Goal: Communication & Community: Ask a question

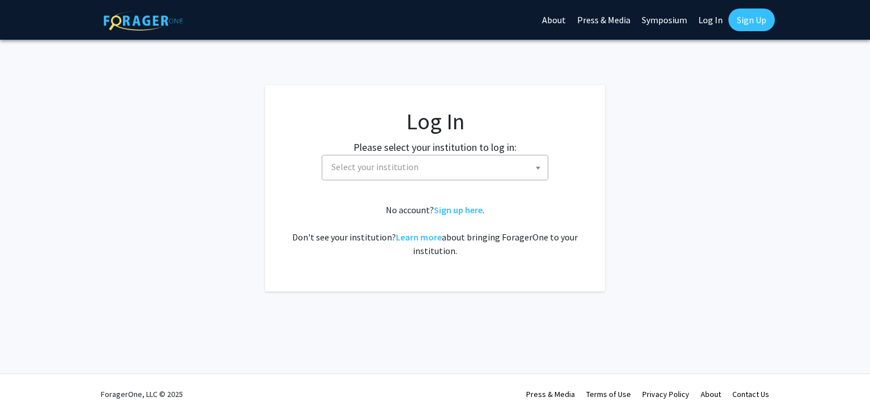
select select
click at [399, 174] on span "Select your institution" at bounding box center [437, 166] width 221 height 23
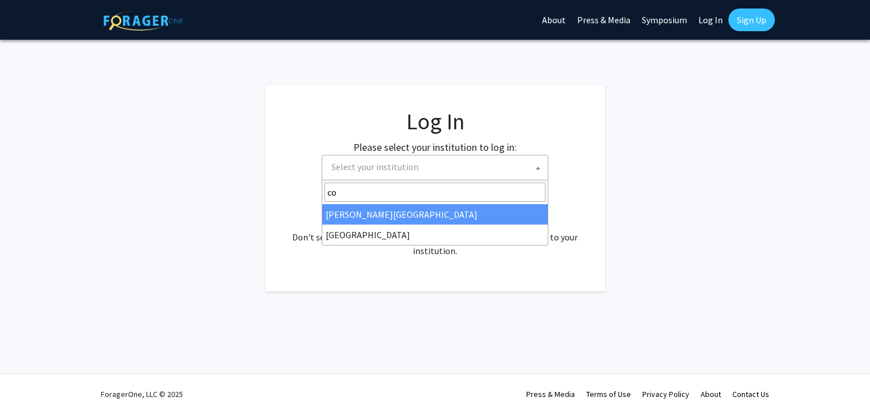
type input "c"
type input "mar"
select select "31"
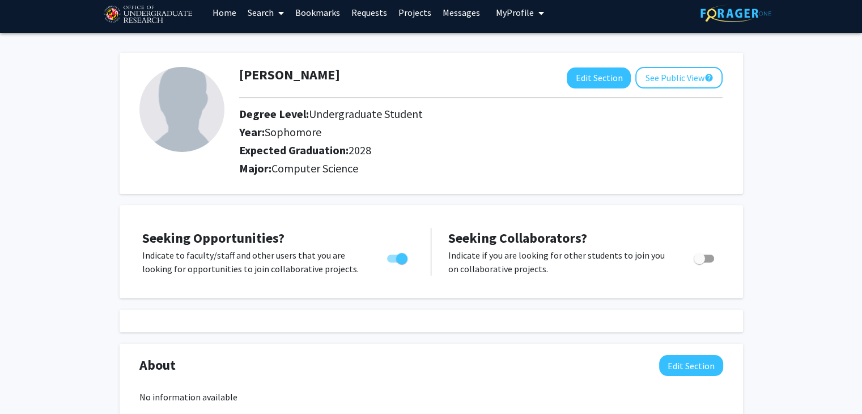
scroll to position [7, 0]
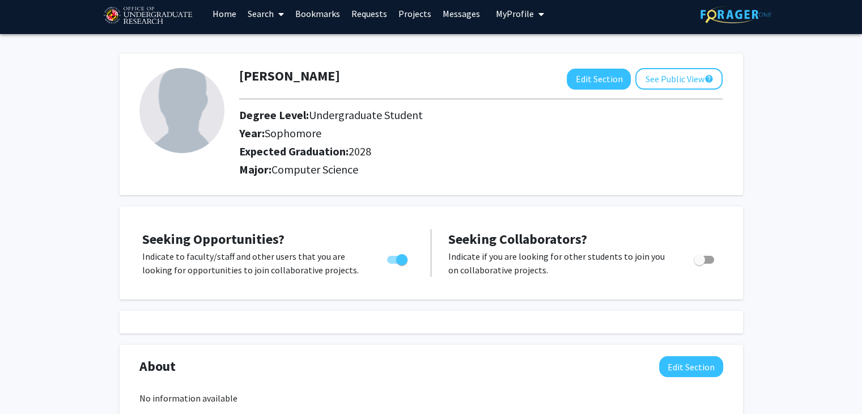
click at [298, 10] on link "Bookmarks" at bounding box center [318, 14] width 56 height 40
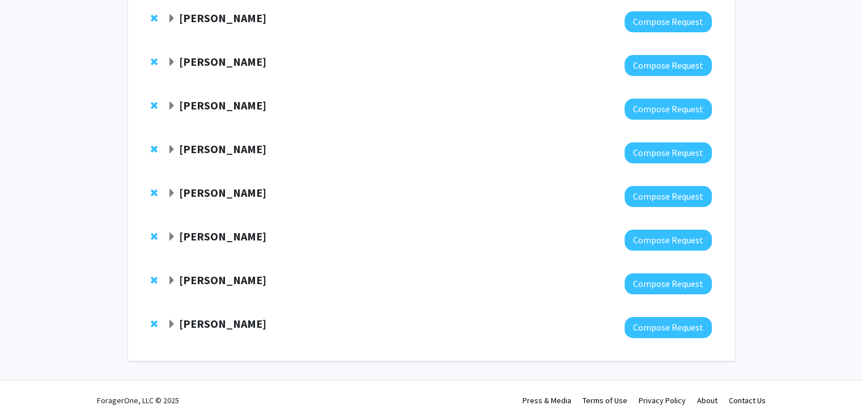
scroll to position [219, 0]
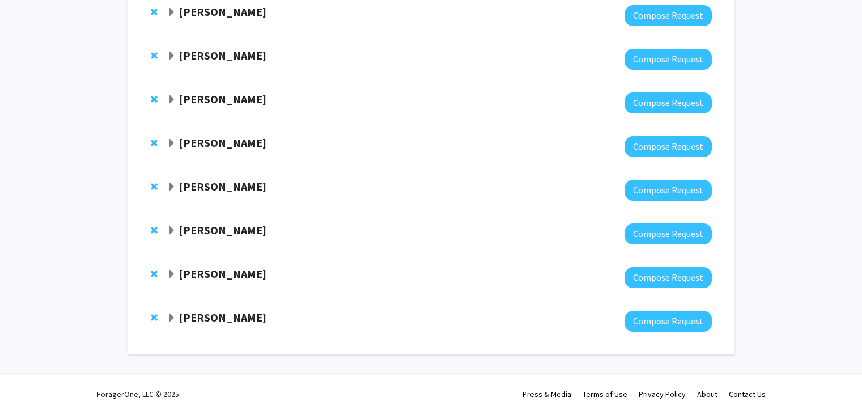
click at [170, 320] on span "Expand Ning Zeng Bookmark" at bounding box center [171, 317] width 9 height 9
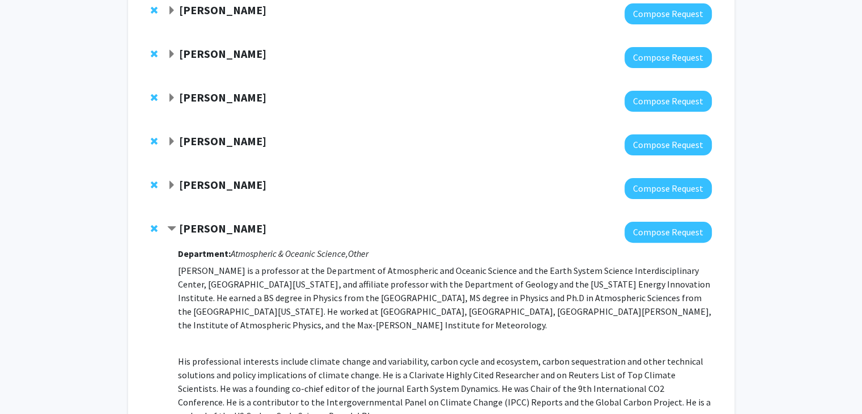
scroll to position [305, 0]
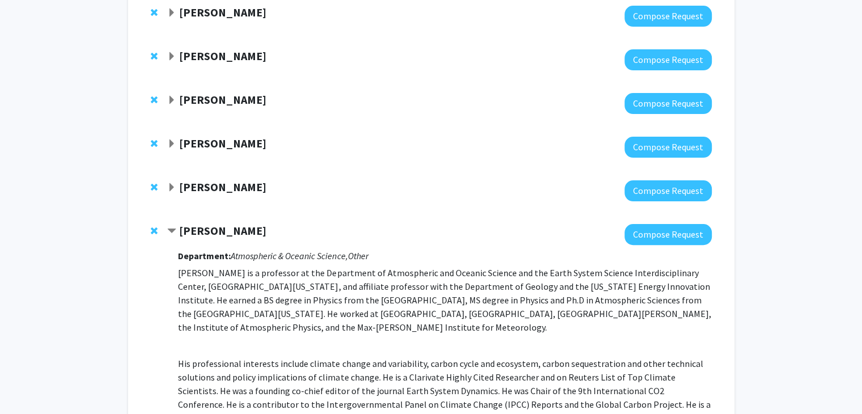
click at [172, 183] on span "Expand Jeremy Purcell Bookmark" at bounding box center [171, 187] width 9 height 9
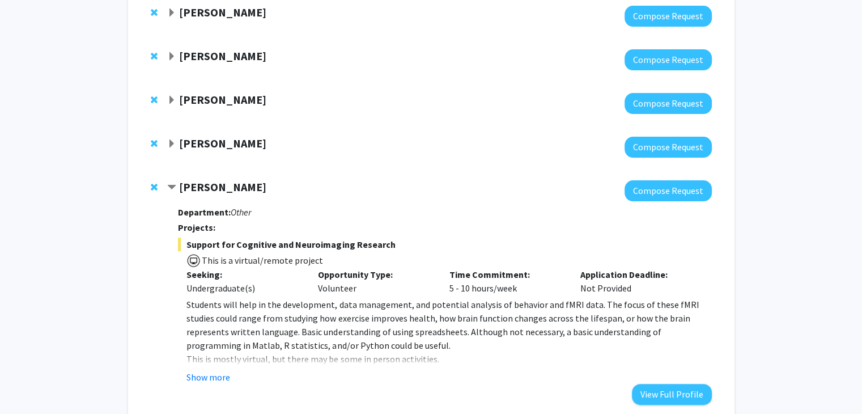
click at [173, 150] on div "[PERSON_NAME]" at bounding box center [289, 144] width 245 height 14
click at [173, 145] on span "Expand Peter Murrell Bookmark" at bounding box center [171, 143] width 9 height 9
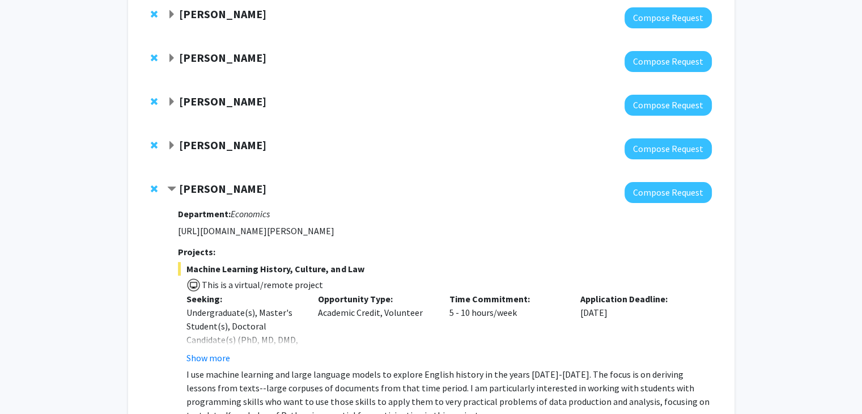
click at [173, 145] on span "Expand Leah Dodson Bookmark" at bounding box center [171, 145] width 9 height 9
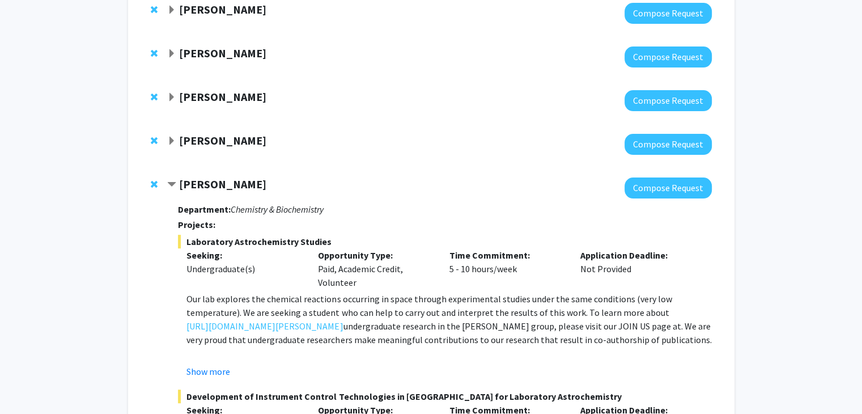
click at [173, 145] on span "Expand Daniel Serrano Bookmark" at bounding box center [171, 141] width 9 height 9
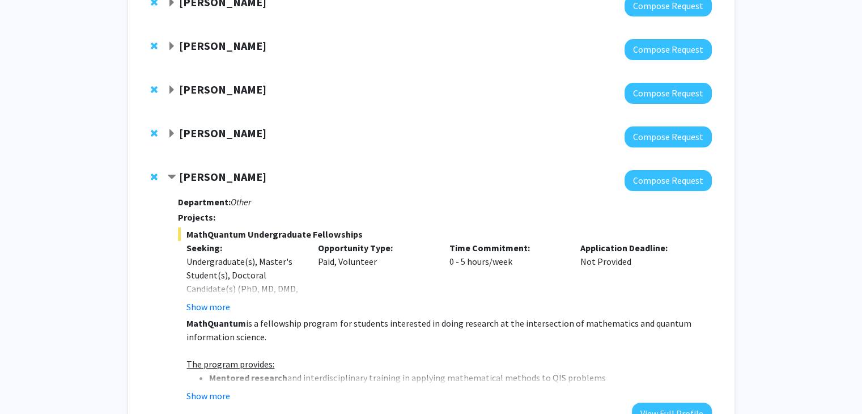
scroll to position [180, 0]
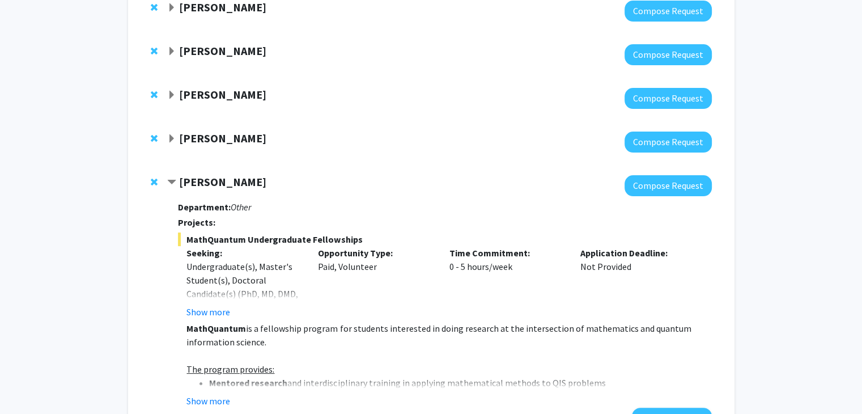
click at [173, 145] on div "[PERSON_NAME]" at bounding box center [289, 138] width 245 height 14
click at [173, 139] on span "Expand Colby Silvert Bookmark" at bounding box center [171, 138] width 9 height 9
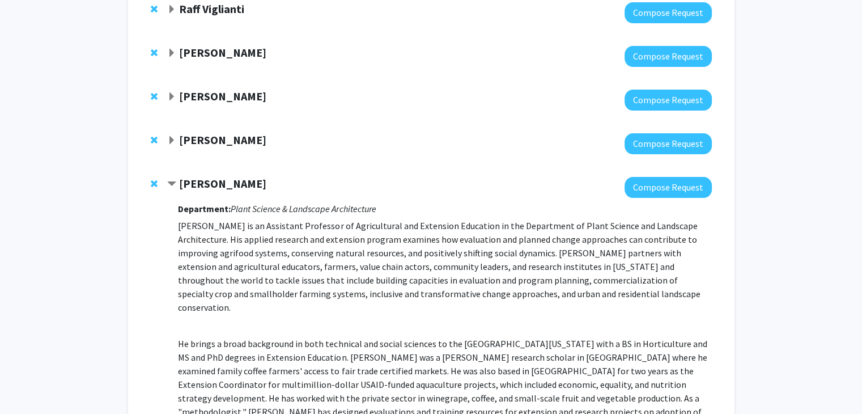
click at [173, 139] on span "Expand Dong Liang Bookmark" at bounding box center [171, 140] width 9 height 9
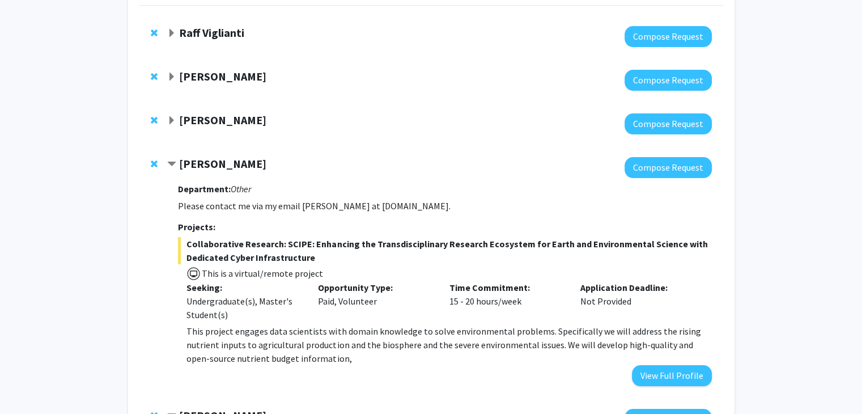
scroll to position [110, 0]
click at [172, 117] on span "Expand Steve Sin Bookmark" at bounding box center [171, 121] width 9 height 9
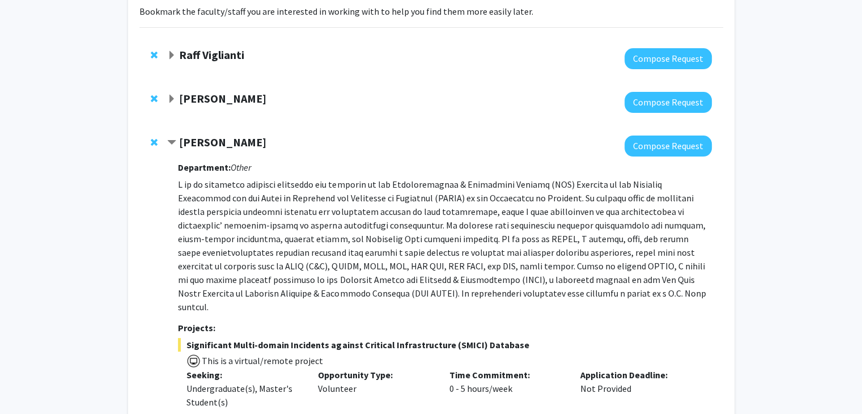
scroll to position [70, 0]
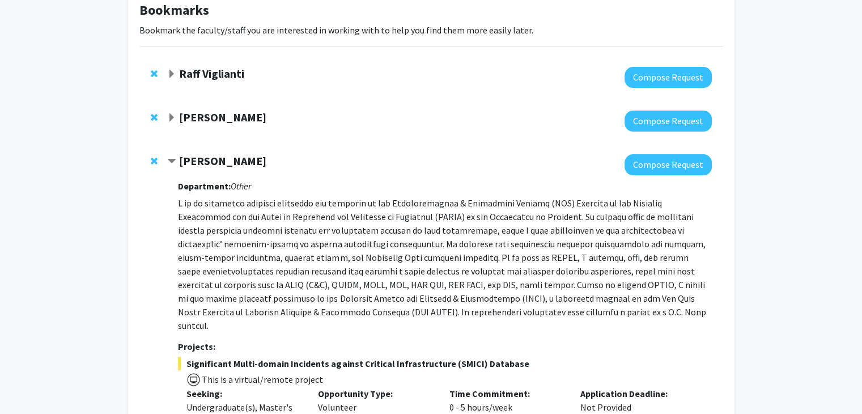
click at [175, 121] on span "Expand Yanxin Liu Bookmark" at bounding box center [171, 117] width 9 height 9
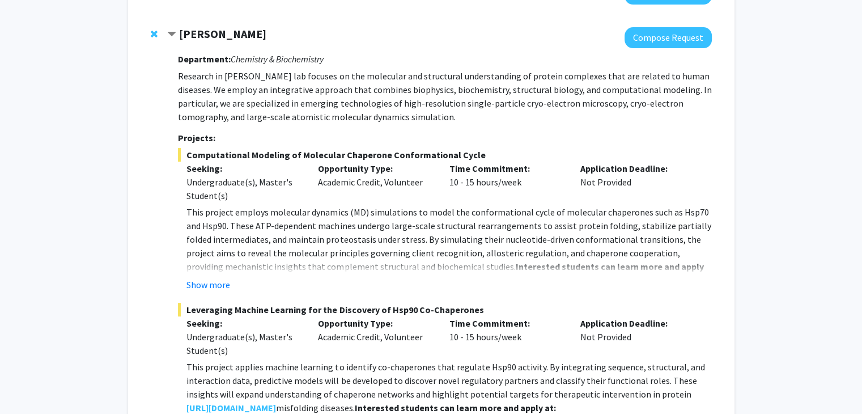
scroll to position [158, 0]
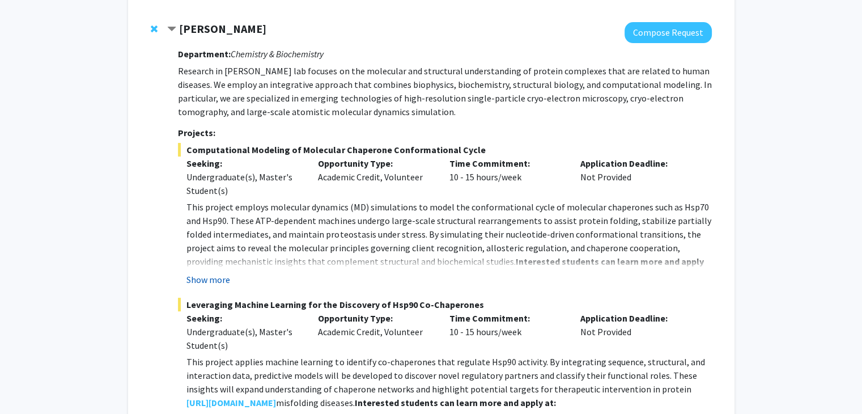
click at [204, 279] on button "Show more" at bounding box center [208, 280] width 44 height 14
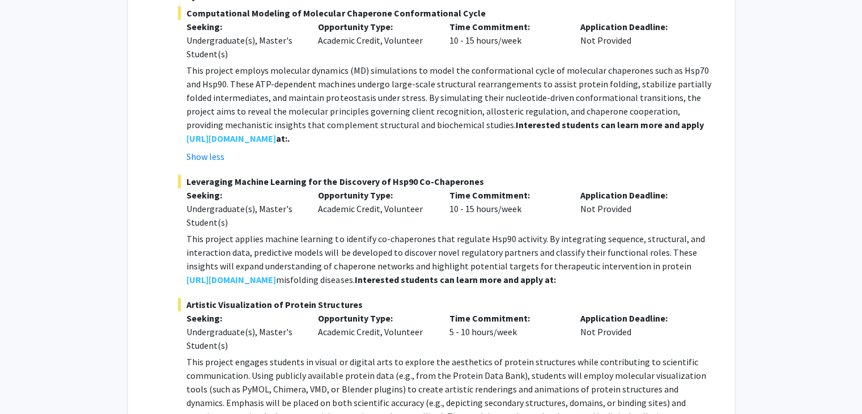
scroll to position [296, 0]
click at [272, 282] on strong "[URL][DOMAIN_NAME]" at bounding box center [231, 278] width 90 height 11
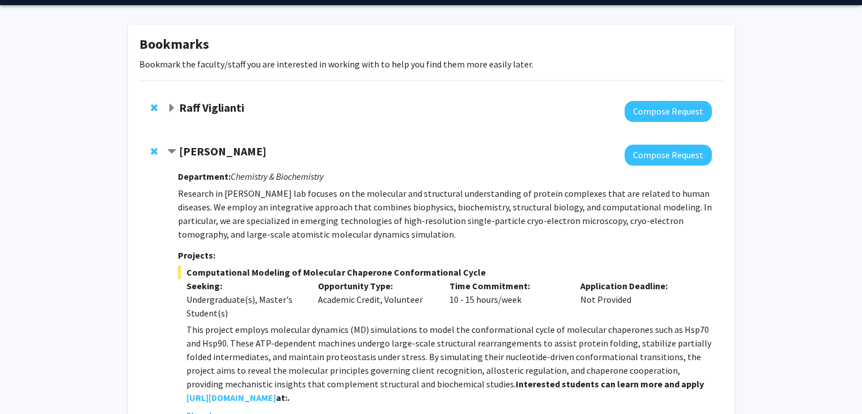
scroll to position [0, 0]
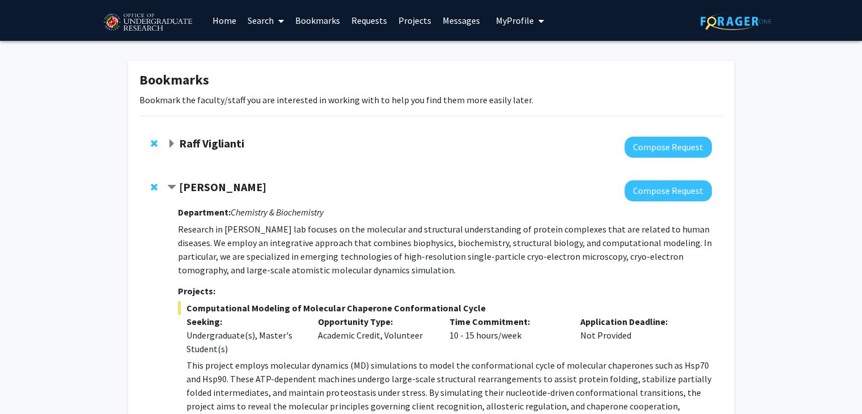
click at [220, 141] on strong "Raff Viglianti" at bounding box center [211, 143] width 65 height 14
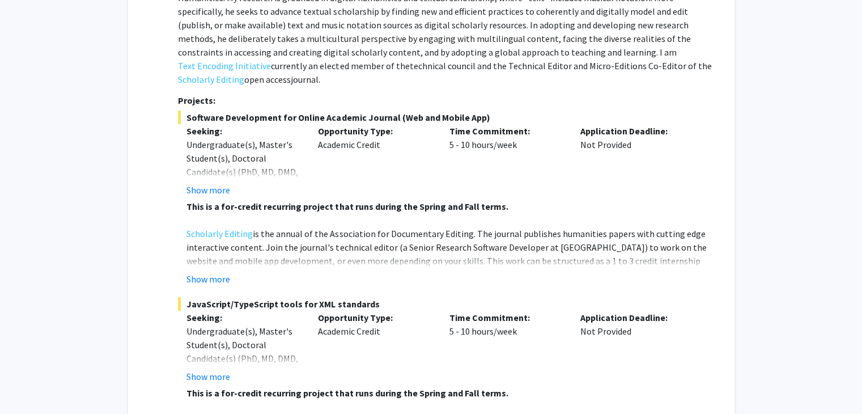
scroll to position [205, 0]
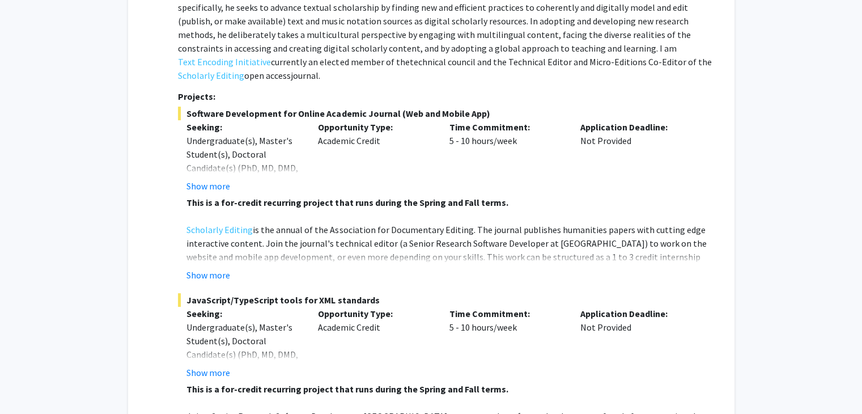
click at [220, 248] on p "Scholarly Editing is the annual of the Association for Documentary Editing. The…" at bounding box center [448, 264] width 525 height 82
click at [222, 250] on fg-read-more "This is a for-credit recurring project that runs during the Spring and Fall ter…" at bounding box center [444, 239] width 533 height 86
click at [221, 268] on button "Show more" at bounding box center [208, 275] width 44 height 14
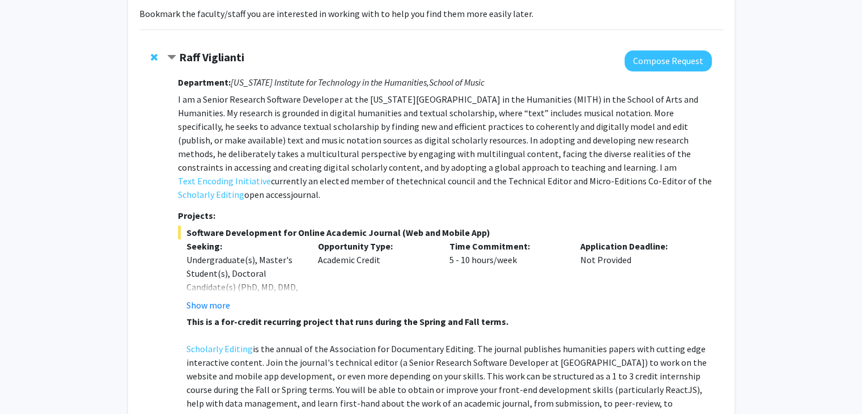
scroll to position [139, 0]
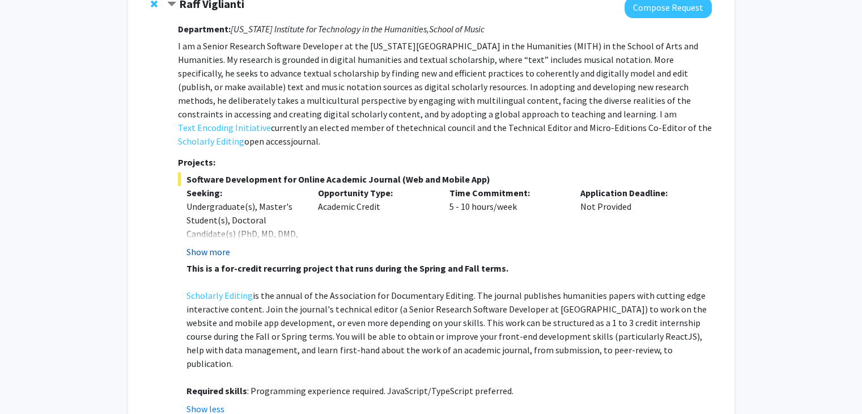
click at [218, 245] on button "Show more" at bounding box center [208, 252] width 44 height 14
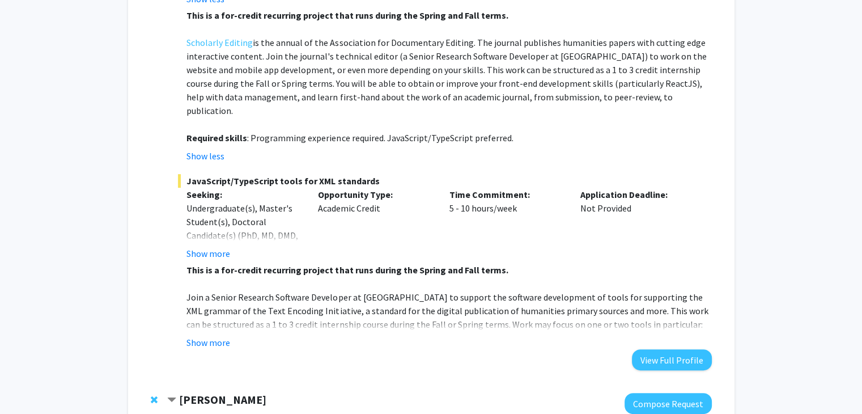
scroll to position [406, 0]
click at [210, 335] on button "Show more" at bounding box center [208, 342] width 44 height 14
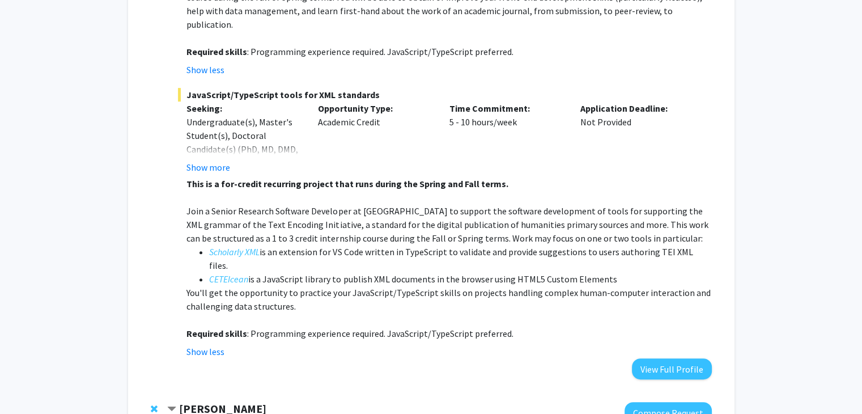
scroll to position [493, 0]
drag, startPoint x: 299, startPoint y: 266, endPoint x: 180, endPoint y: 182, distance: 144.8
click at [180, 182] on fg-read-more "This is a for-credit recurring project that runs during the Spring and Fall ter…" at bounding box center [444, 266] width 533 height 181
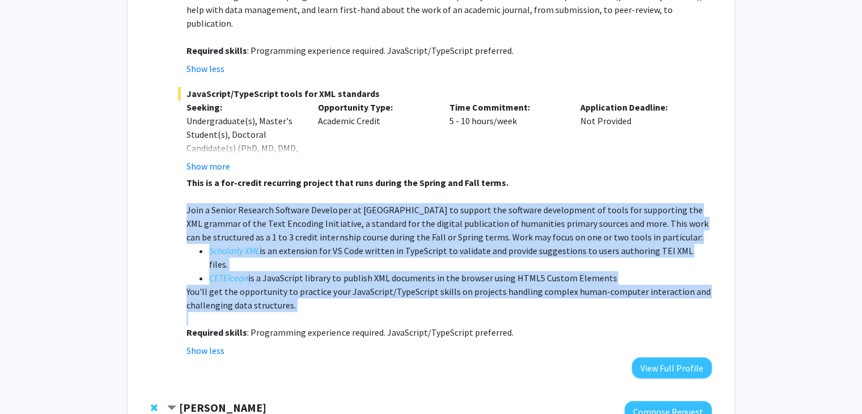
drag, startPoint x: 180, startPoint y: 182, endPoint x: 323, endPoint y: 265, distance: 164.8
click at [323, 265] on fg-read-more "This is a for-credit recurring project that runs during the Spring and Fall ter…" at bounding box center [444, 266] width 533 height 181
click at [323, 284] on p "You'll get the opportunity to practice your JavaScript/TypeScript skills on pro…" at bounding box center [448, 297] width 525 height 27
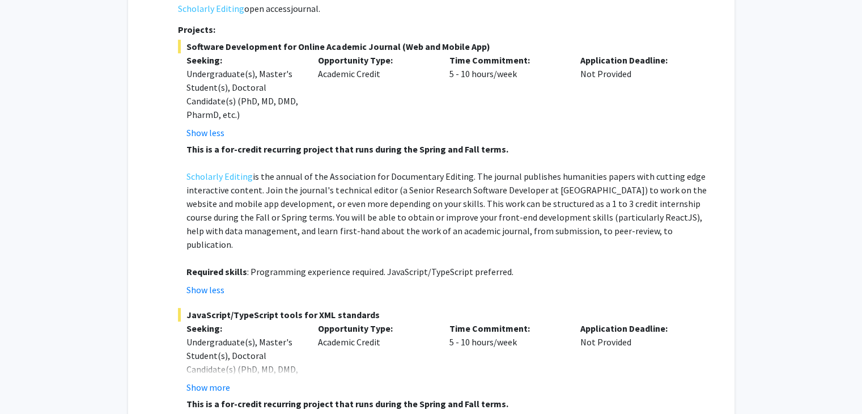
scroll to position [272, 0]
click at [333, 169] on p "Scholarly Editing is the annual of the Association for Documentary Editing. The…" at bounding box center [448, 210] width 525 height 82
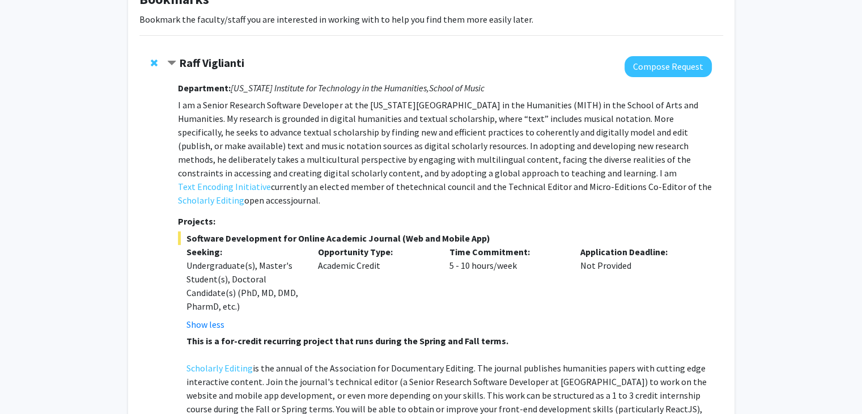
scroll to position [79, 0]
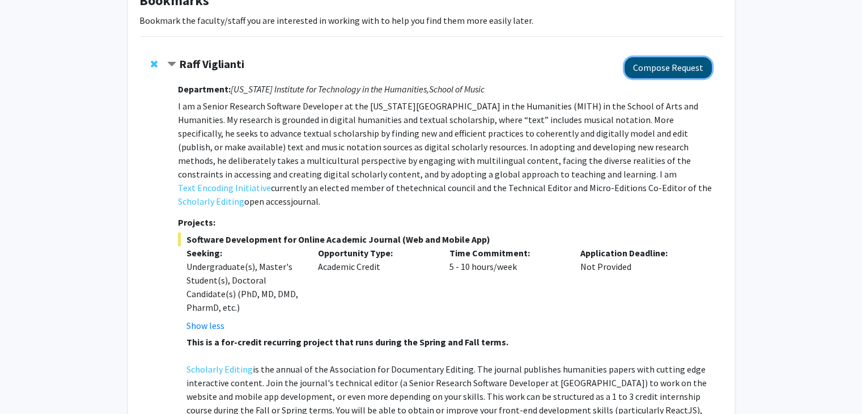
click at [648, 72] on button "Compose Request" at bounding box center [668, 67] width 87 height 21
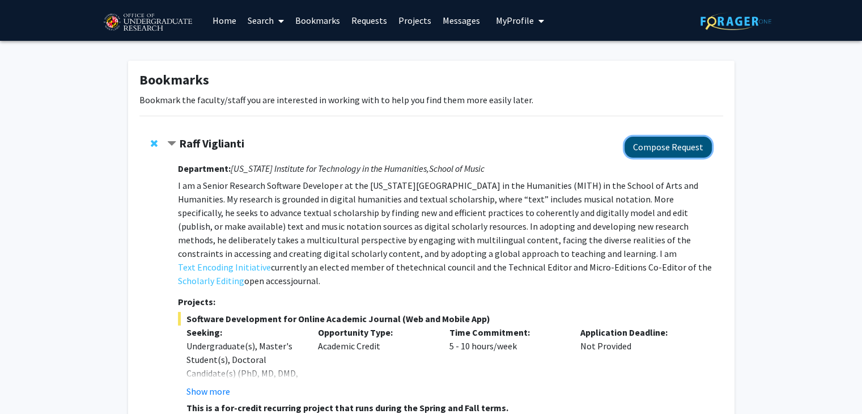
click at [665, 141] on button "Compose Request" at bounding box center [668, 147] width 87 height 21
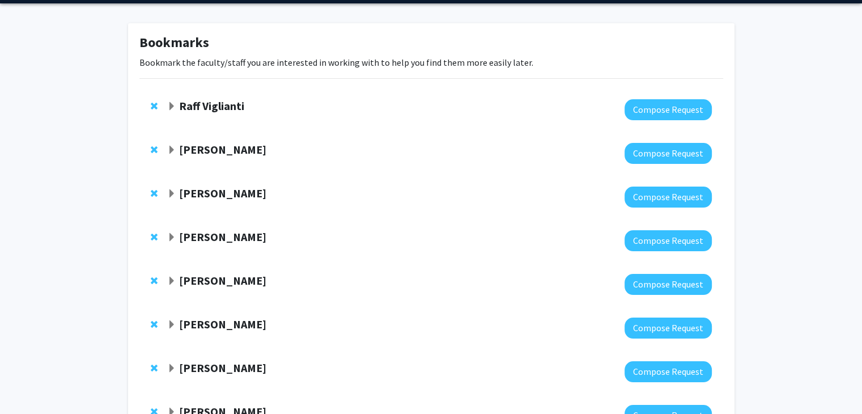
scroll to position [219, 0]
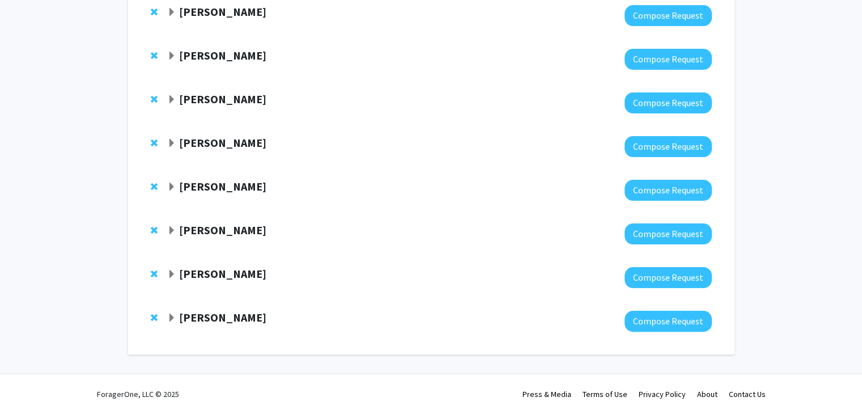
click at [201, 226] on strong "[PERSON_NAME]" at bounding box center [222, 230] width 87 height 14
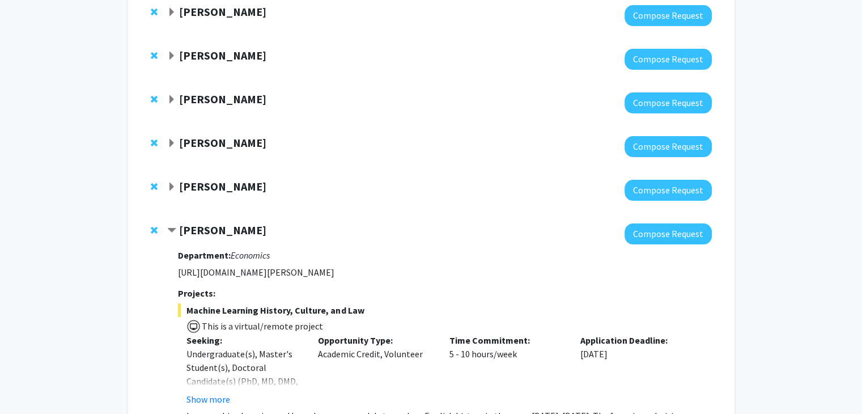
scroll to position [406, 0]
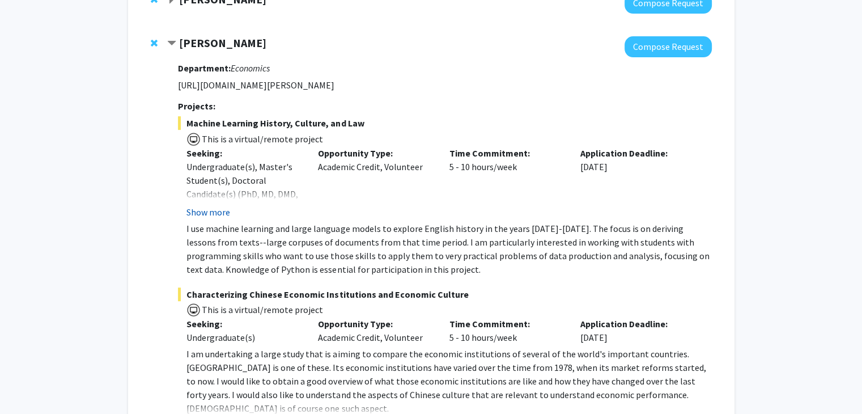
click at [215, 216] on button "Show more" at bounding box center [208, 212] width 44 height 14
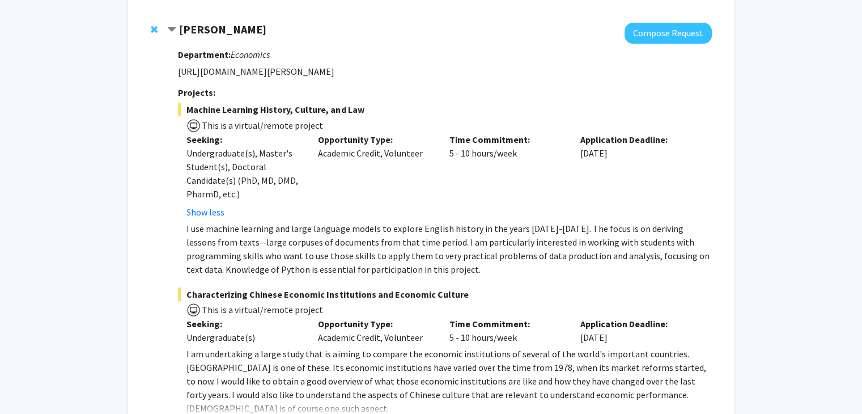
scroll to position [420, 0]
drag, startPoint x: 228, startPoint y: 213, endPoint x: 540, endPoint y: 191, distance: 313.0
click at [540, 191] on div "Time Commitment: 5 - 10 hours/week" at bounding box center [505, 175] width 131 height 86
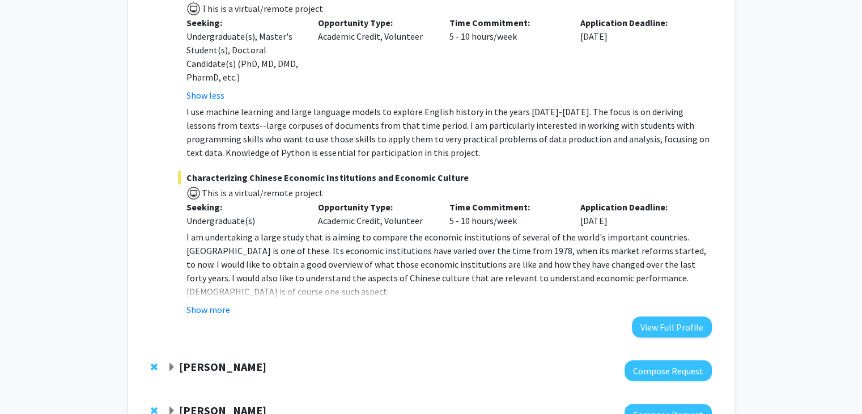
scroll to position [541, 0]
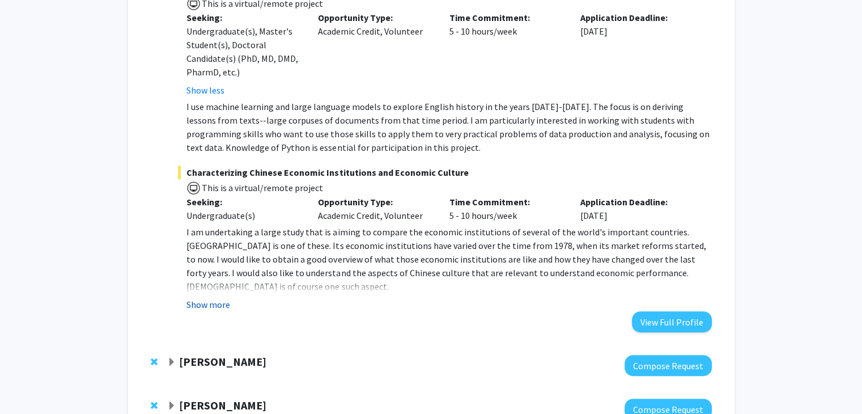
click at [229, 300] on button "Show more" at bounding box center [208, 305] width 44 height 14
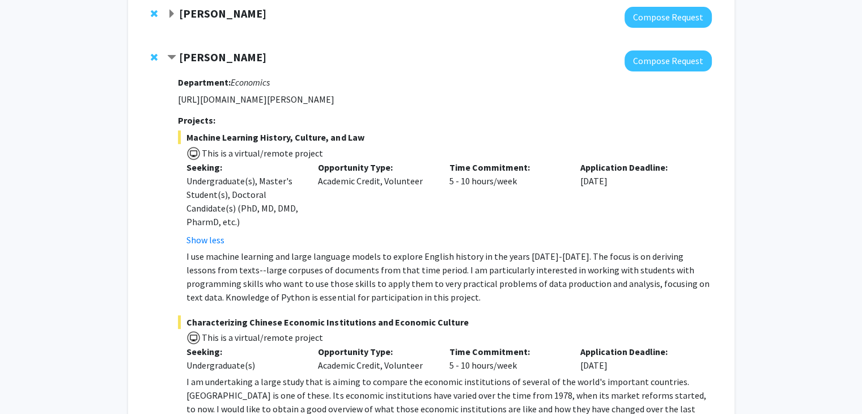
scroll to position [391, 0]
click at [691, 66] on button "Compose Request" at bounding box center [668, 61] width 87 height 21
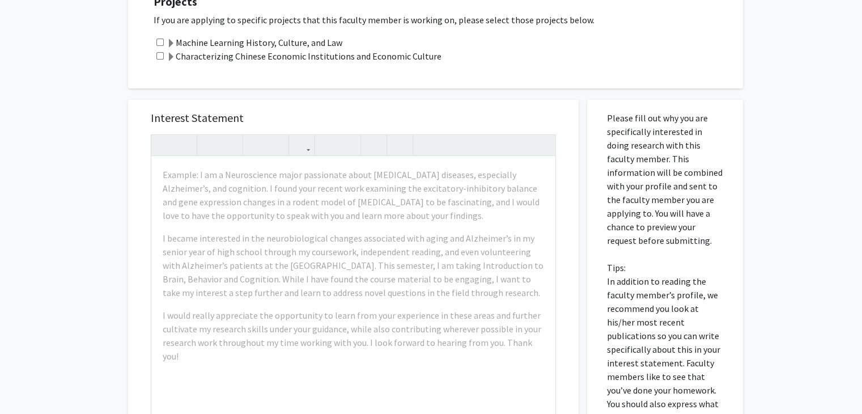
scroll to position [272, 0]
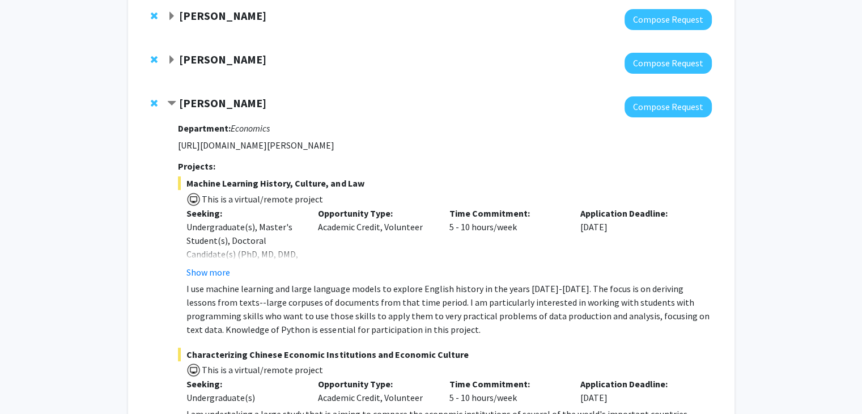
scroll to position [343, 0]
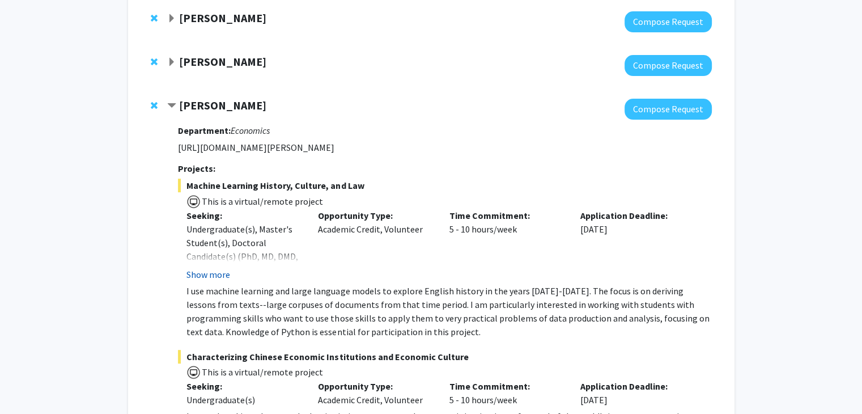
click at [224, 267] on button "Show more" at bounding box center [208, 274] width 44 height 14
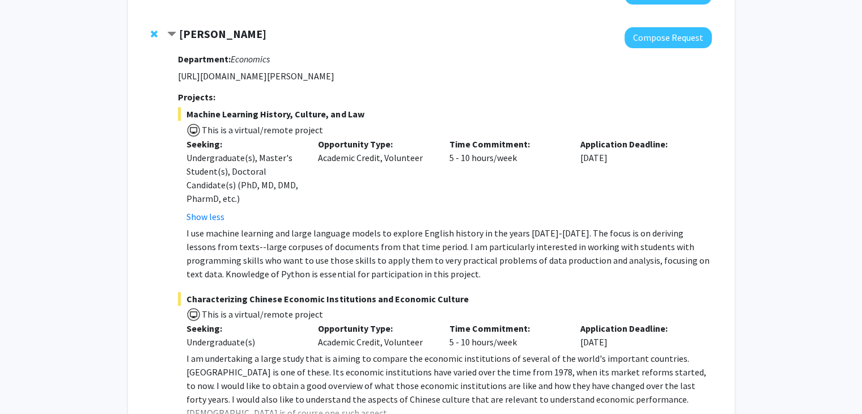
scroll to position [630, 0]
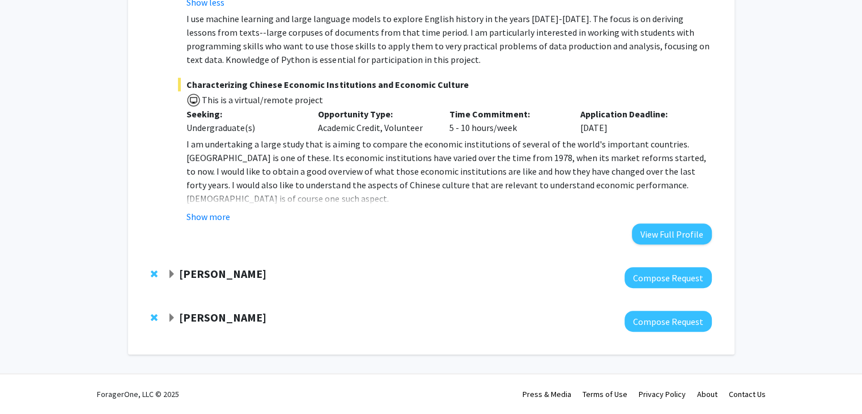
click at [189, 274] on strong "[PERSON_NAME]" at bounding box center [222, 273] width 87 height 14
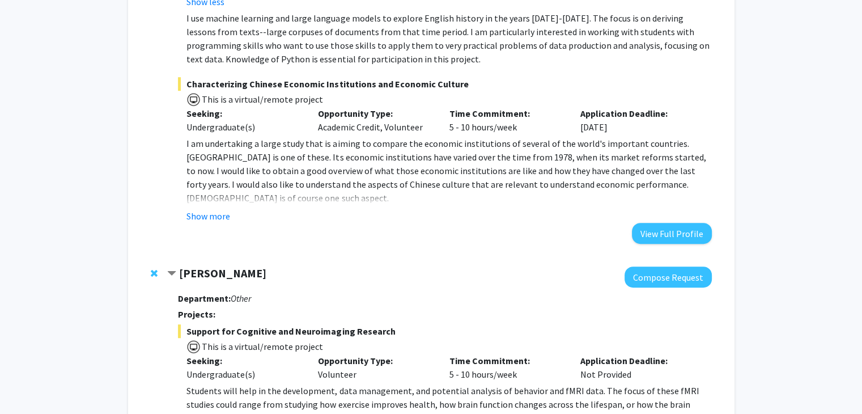
click at [191, 274] on strong "[PERSON_NAME]" at bounding box center [222, 273] width 87 height 14
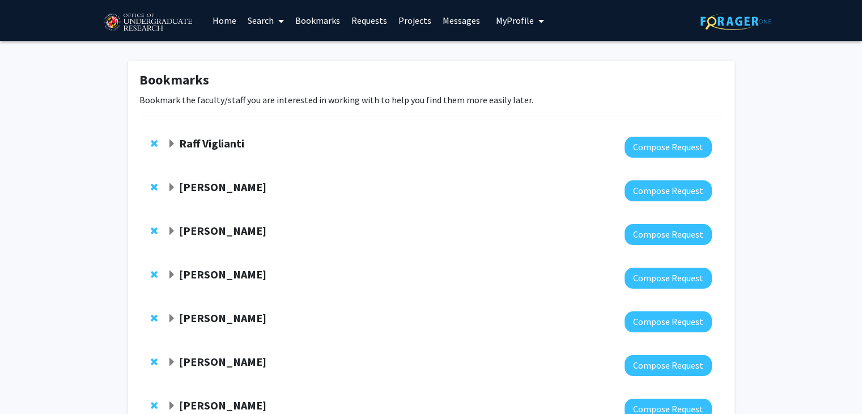
scroll to position [103, 0]
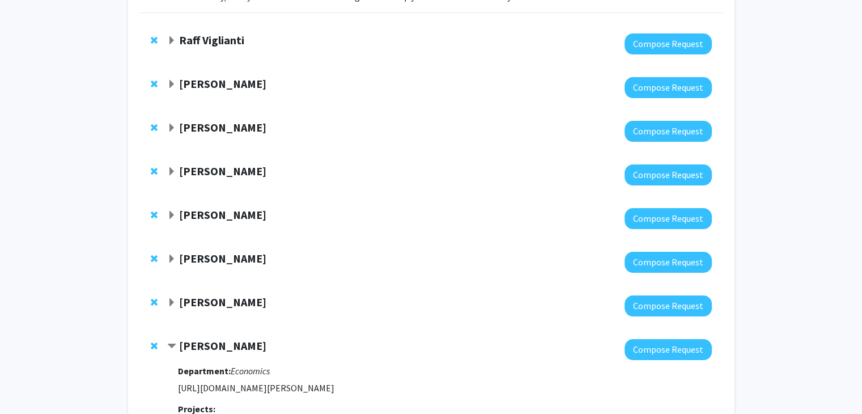
click at [184, 298] on strong "[PERSON_NAME]" at bounding box center [222, 302] width 87 height 14
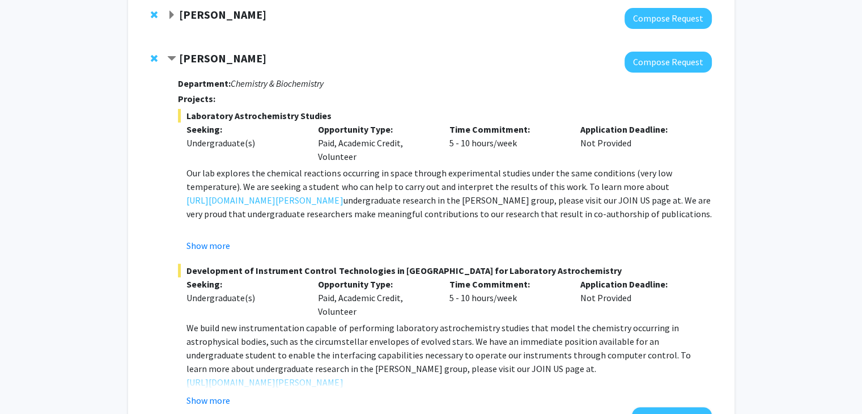
scroll to position [349, 0]
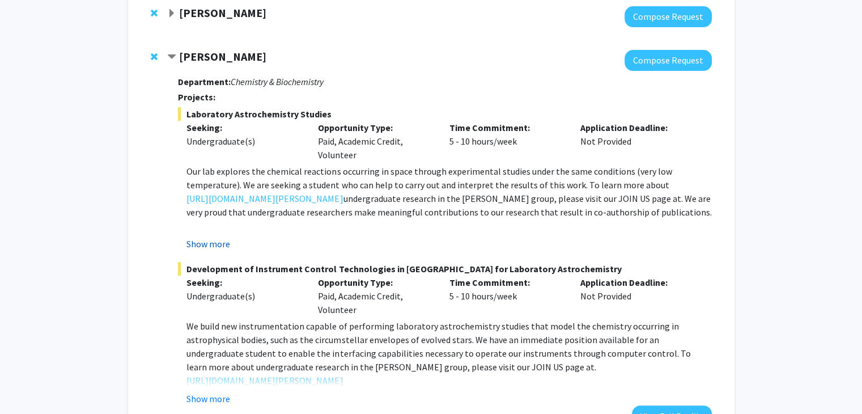
click at [226, 242] on button "Show more" at bounding box center [208, 244] width 44 height 14
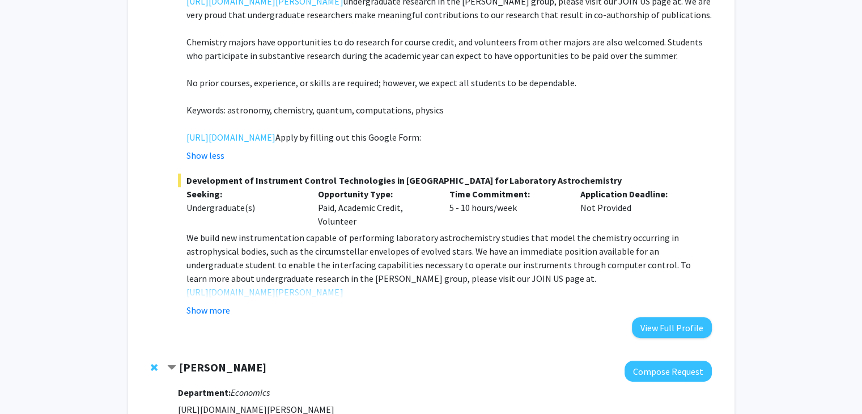
scroll to position [546, 0]
click at [195, 316] on button "Show more" at bounding box center [208, 310] width 44 height 14
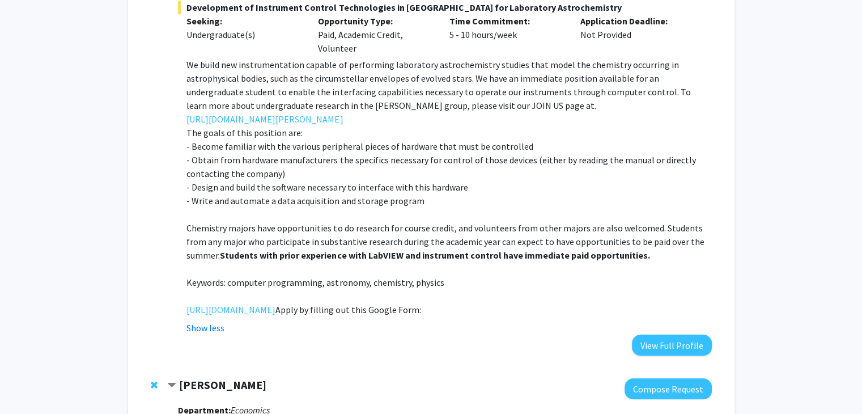
scroll to position [720, 0]
click at [275, 315] on link "[URL][DOMAIN_NAME]" at bounding box center [230, 308] width 89 height 14
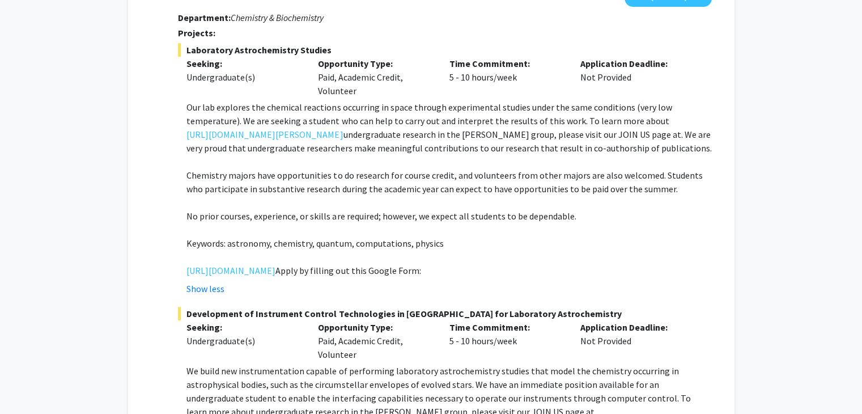
scroll to position [419, 0]
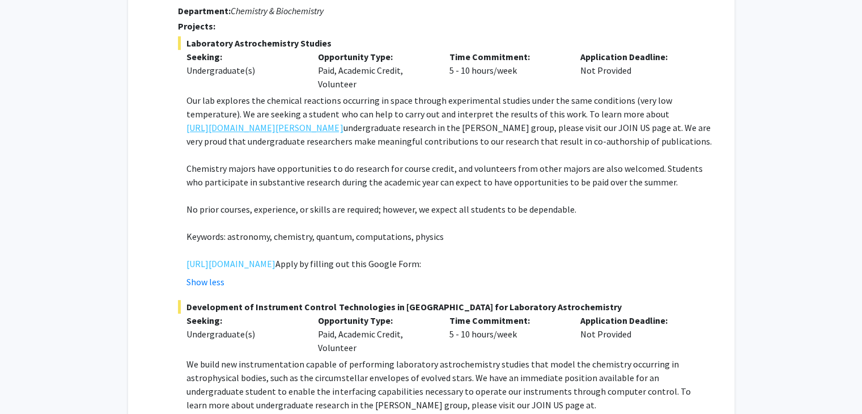
click at [308, 130] on link "[URL][DOMAIN_NAME][PERSON_NAME]" at bounding box center [264, 128] width 156 height 14
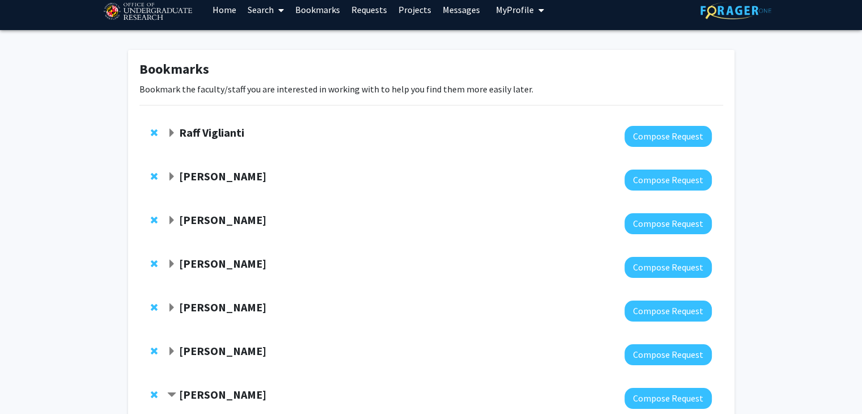
scroll to position [0, 0]
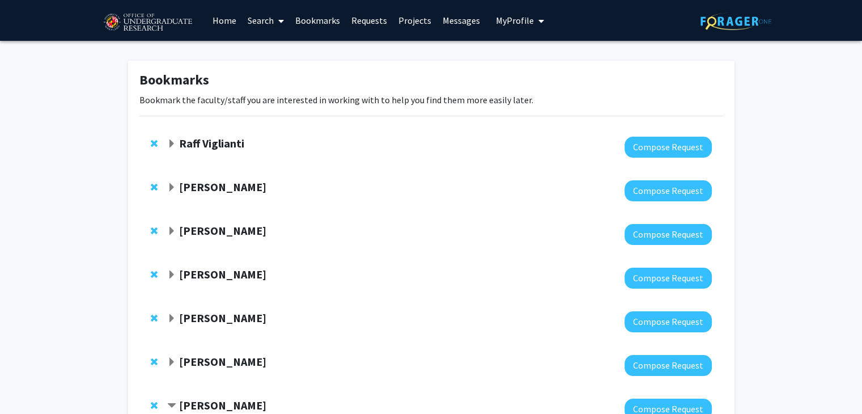
click at [152, 179] on div "[PERSON_NAME] Compose Request" at bounding box center [431, 191] width 584 height 44
click at [170, 186] on span "Expand Yanxin Liu Bookmark" at bounding box center [171, 187] width 9 height 9
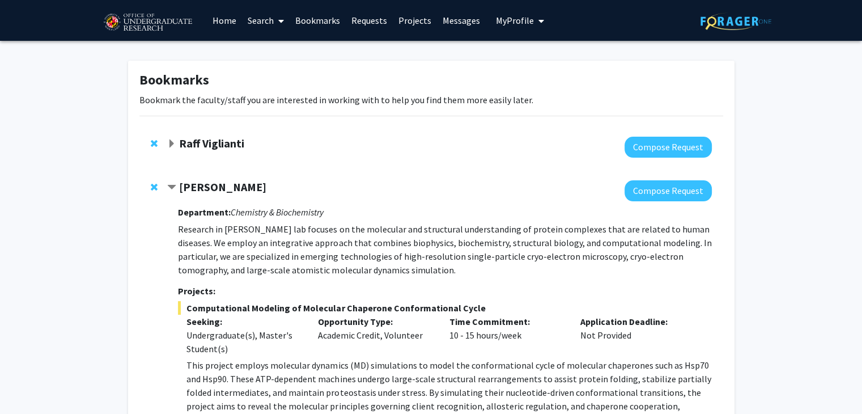
click at [168, 149] on div "Raff Viglianti" at bounding box center [289, 144] width 245 height 14
click at [168, 143] on span "Expand Raff Viglianti Bookmark" at bounding box center [171, 143] width 9 height 9
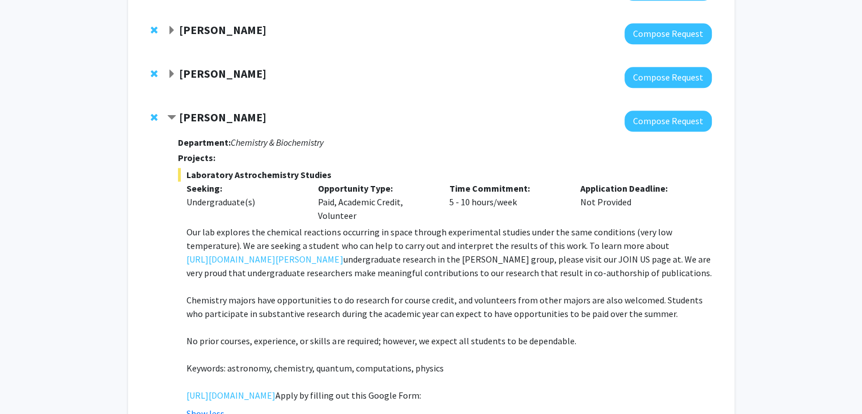
scroll to position [1260, 0]
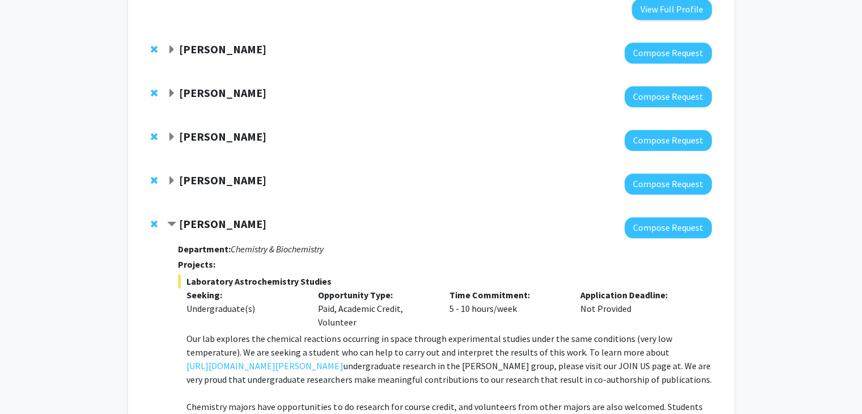
click at [171, 176] on span "Expand Daniel Serrano Bookmark" at bounding box center [171, 180] width 9 height 9
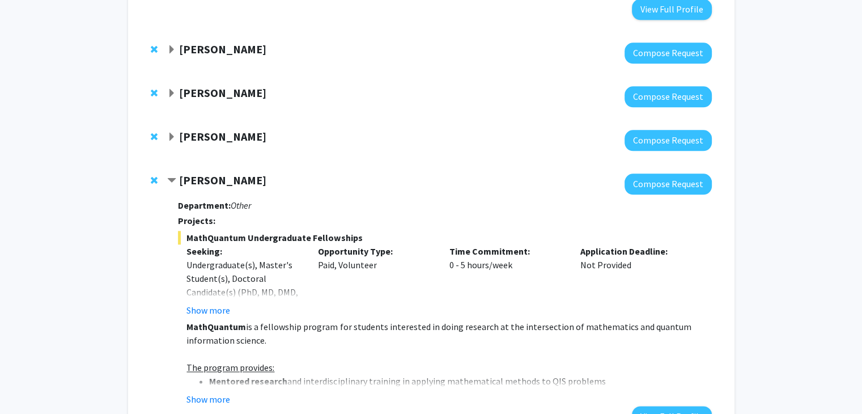
click at [175, 133] on span "Expand Colby Silvert Bookmark" at bounding box center [171, 137] width 9 height 9
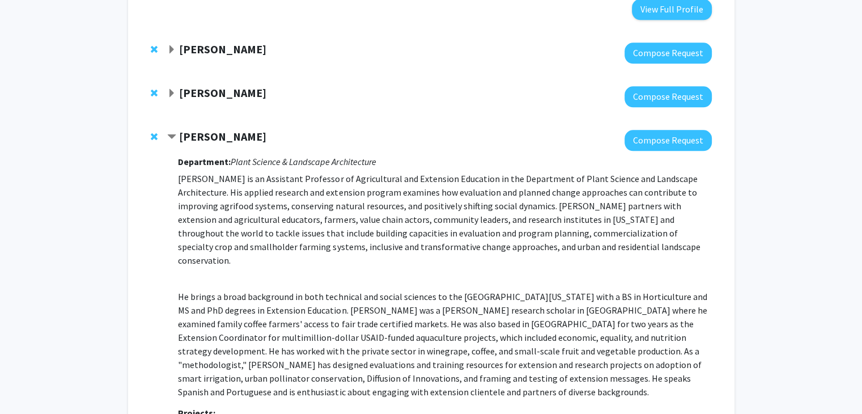
click at [175, 88] on div at bounding box center [439, 96] width 544 height 21
click at [174, 89] on span "Expand Dong Liang Bookmark" at bounding box center [171, 93] width 9 height 9
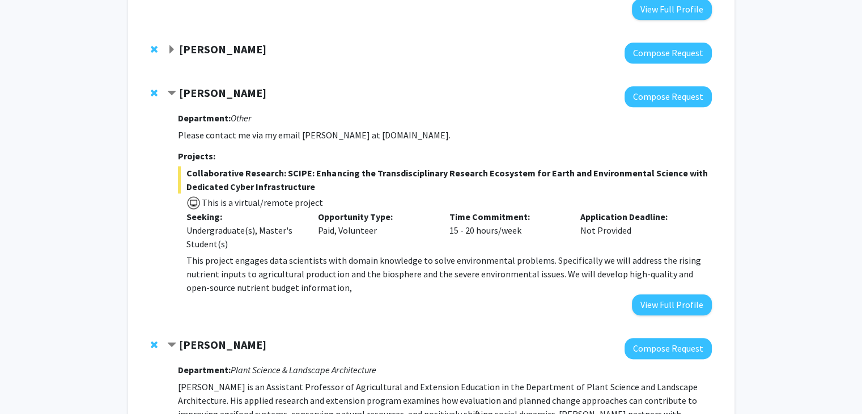
click at [172, 43] on div "[PERSON_NAME]" at bounding box center [289, 50] width 245 height 14
click at [172, 45] on span "Expand Steve Sin Bookmark" at bounding box center [171, 49] width 9 height 9
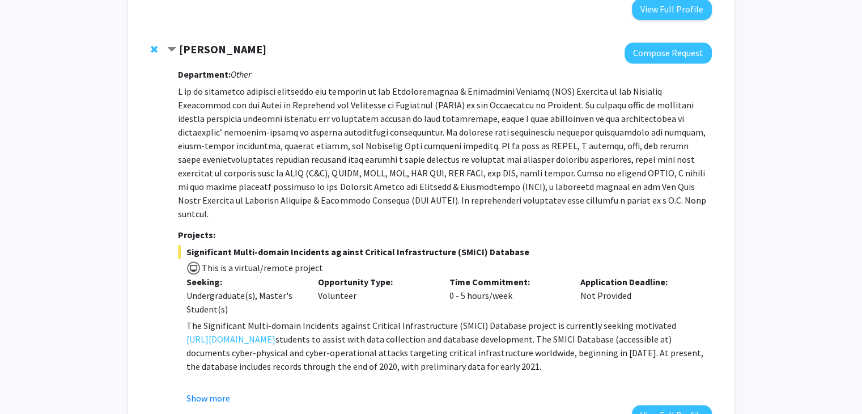
scroll to position [1299, 0]
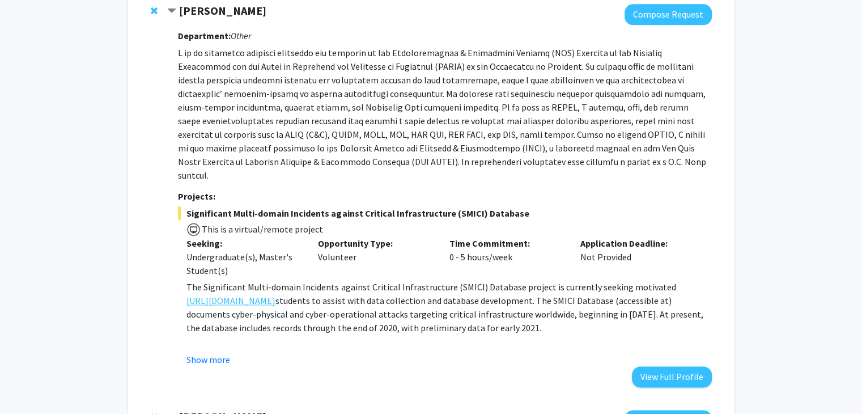
click at [260, 294] on link "[URL][DOMAIN_NAME]" at bounding box center [230, 301] width 89 height 14
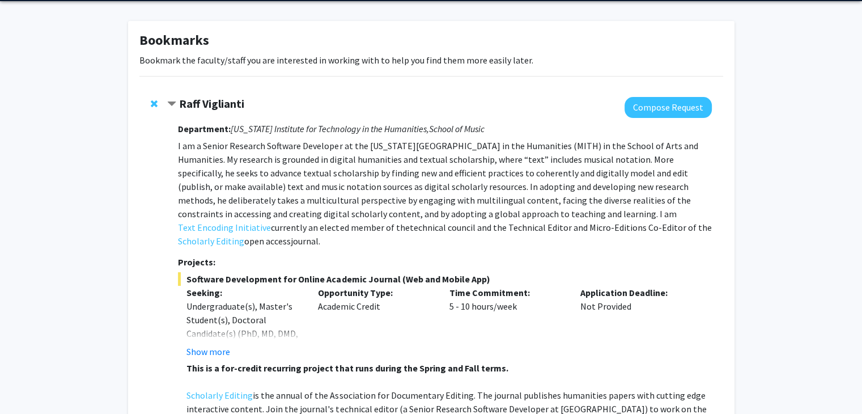
scroll to position [0, 0]
